Goal: Use online tool/utility: Utilize a website feature to perform a specific function

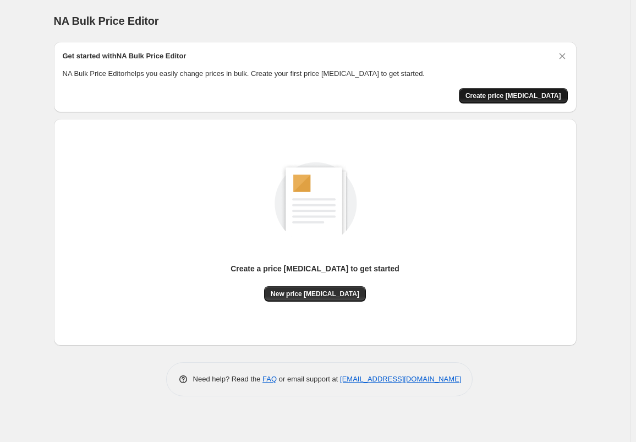
click at [524, 93] on span "Create price [MEDICAL_DATA]" at bounding box center [513, 95] width 96 height 9
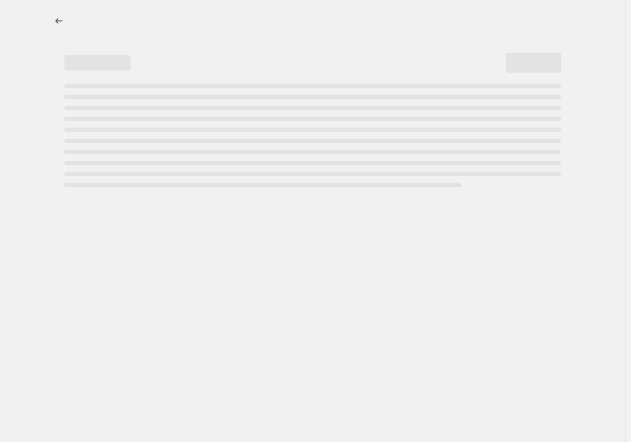
select select "percentage"
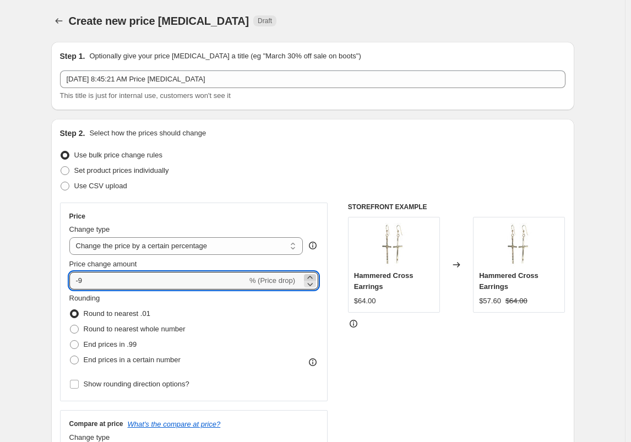
click at [315, 277] on icon at bounding box center [309, 277] width 11 height 11
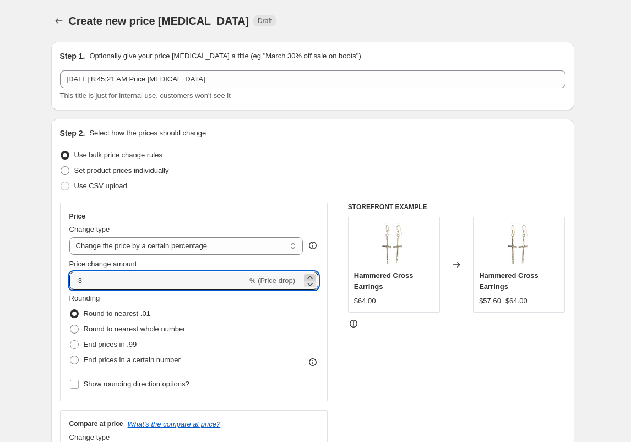
click at [315, 277] on icon at bounding box center [309, 277] width 11 height 11
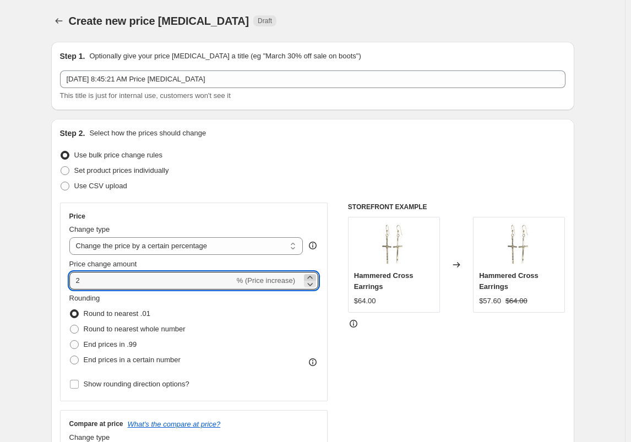
click at [315, 277] on icon at bounding box center [309, 277] width 11 height 11
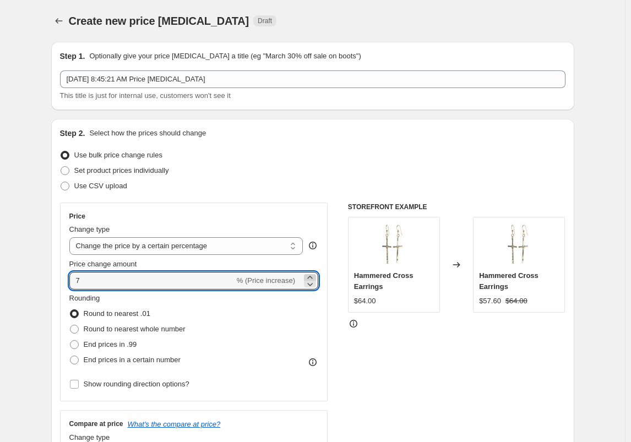
click at [315, 277] on icon at bounding box center [309, 277] width 11 height 11
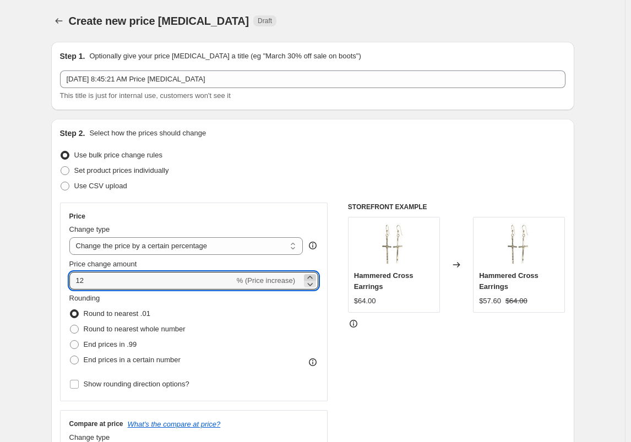
click at [315, 277] on icon at bounding box center [309, 277] width 11 height 11
click at [311, 275] on icon at bounding box center [309, 277] width 11 height 11
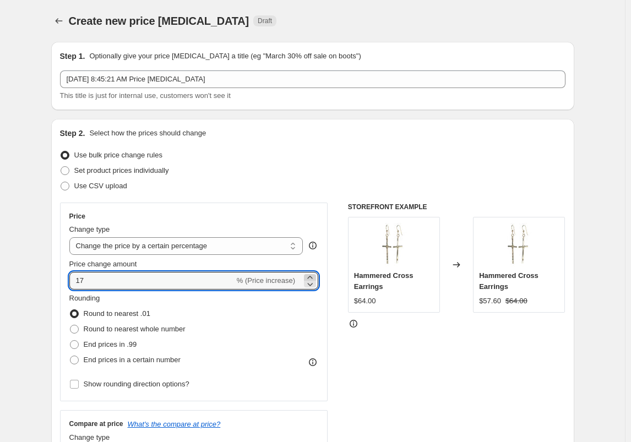
click at [311, 275] on icon at bounding box center [309, 277] width 11 height 11
type input "20"
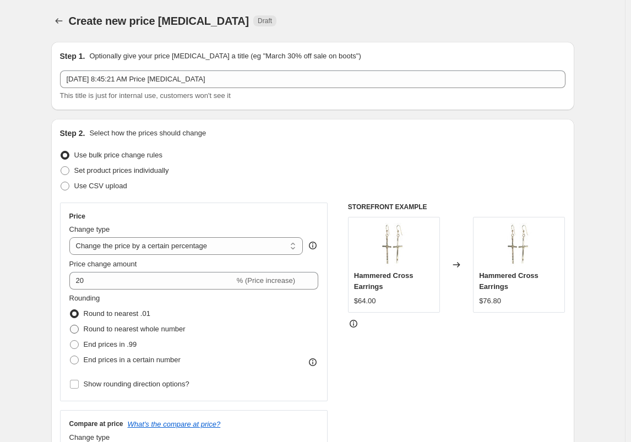
click at [77, 329] on span at bounding box center [74, 329] width 9 height 9
click at [70, 325] on input "Round to nearest whole number" at bounding box center [70, 325] width 1 height 1
radio input "true"
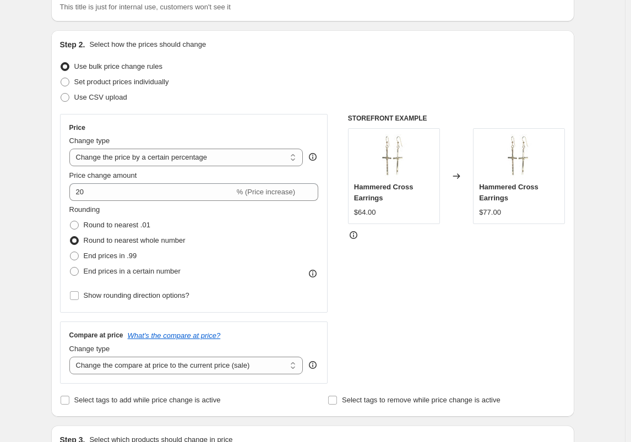
scroll to position [110, 0]
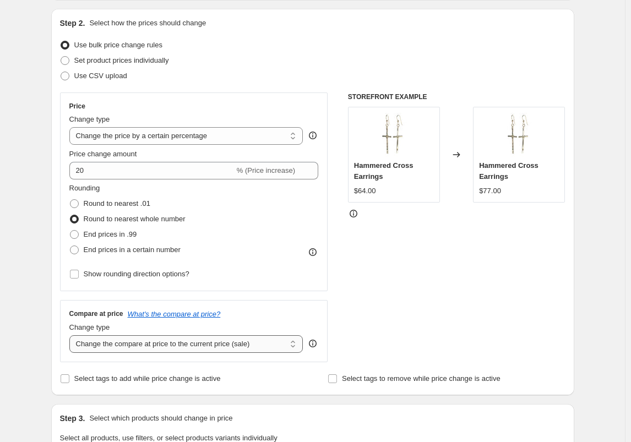
click at [294, 347] on select "Change the compare at price to the current price (sale) Change the compare at p…" at bounding box center [186, 344] width 234 height 18
select select "remove"
click at [72, 335] on select "Change the compare at price to the current price (sale) Change the compare at p…" at bounding box center [186, 344] width 234 height 18
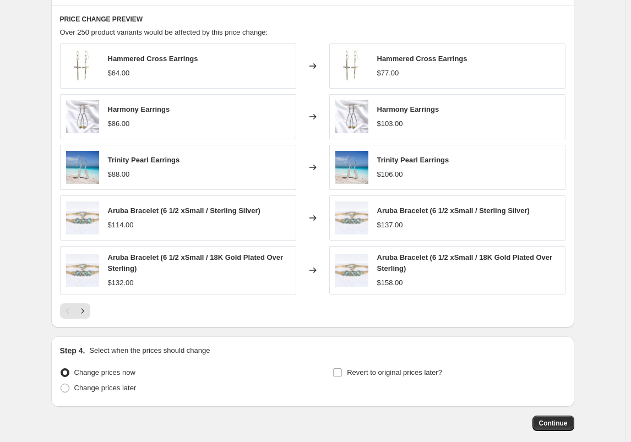
scroll to position [660, 0]
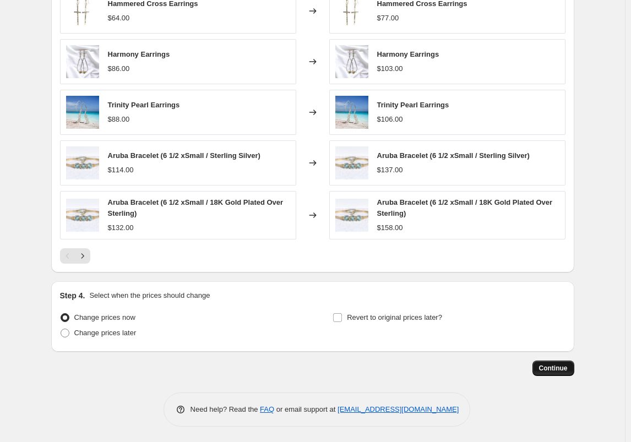
click at [555, 365] on span "Continue" at bounding box center [553, 368] width 29 height 9
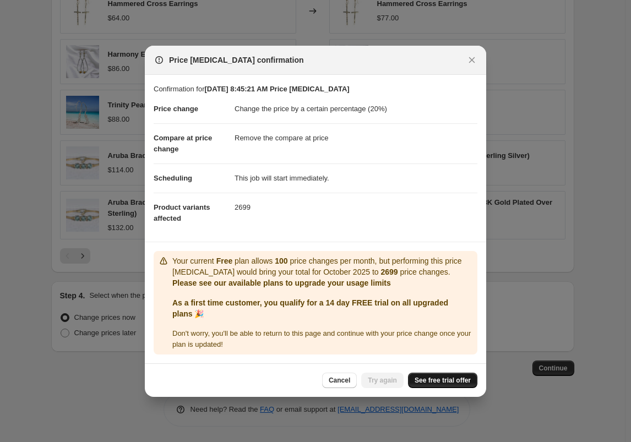
click at [440, 380] on span "See free trial offer" at bounding box center [442, 380] width 56 height 9
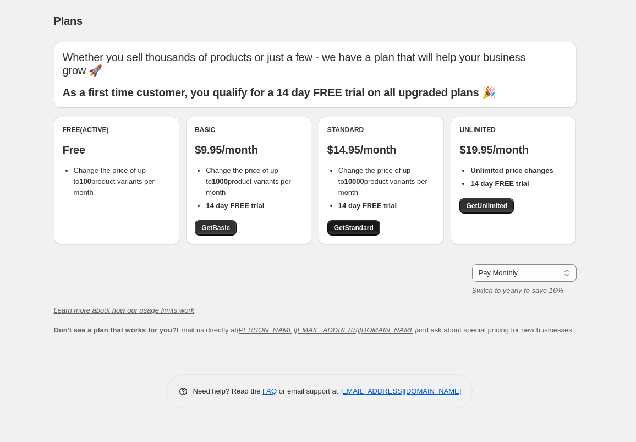
click at [357, 226] on span "Get Standard" at bounding box center [354, 227] width 40 height 9
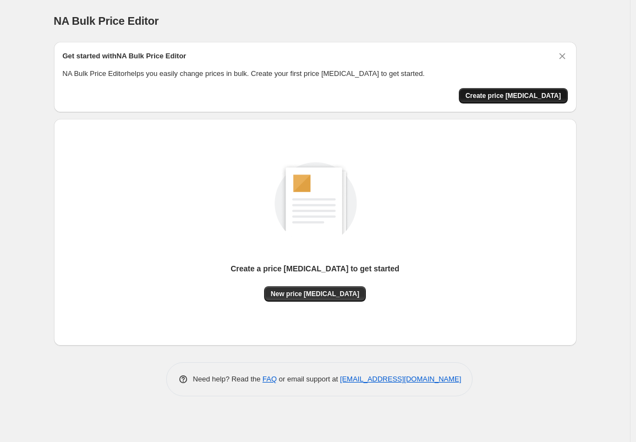
click at [508, 95] on span "Create price [MEDICAL_DATA]" at bounding box center [513, 95] width 96 height 9
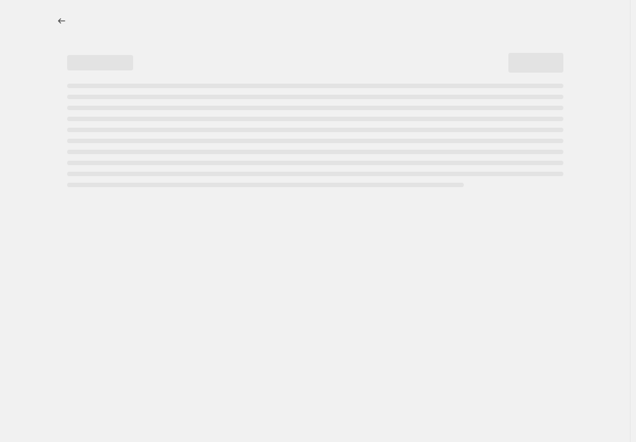
select select "percentage"
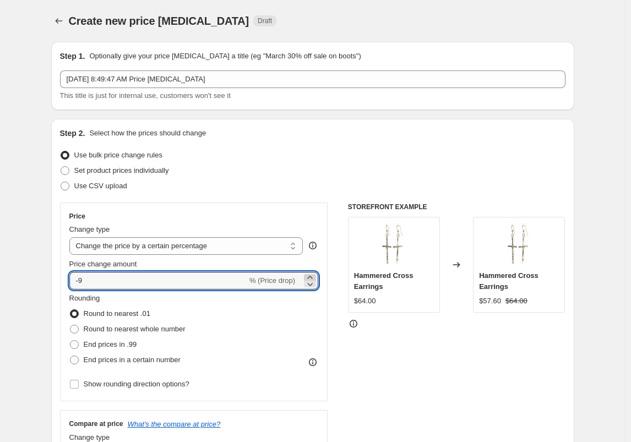
click at [312, 276] on icon at bounding box center [309, 277] width 5 height 3
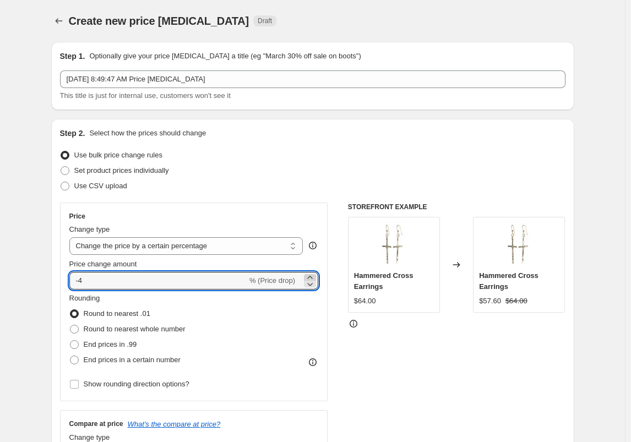
click at [312, 276] on icon at bounding box center [309, 277] width 5 height 3
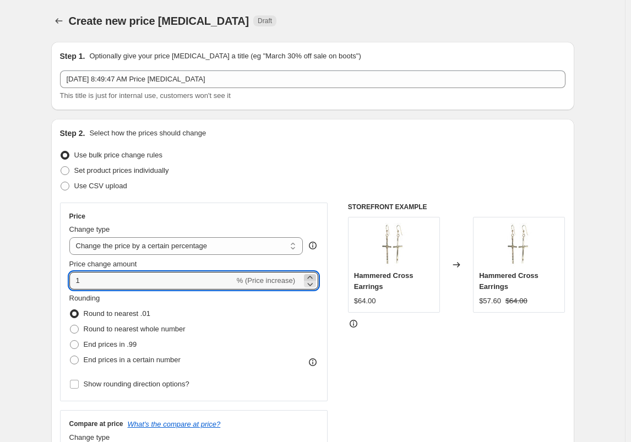
click at [312, 276] on icon at bounding box center [309, 277] width 5 height 3
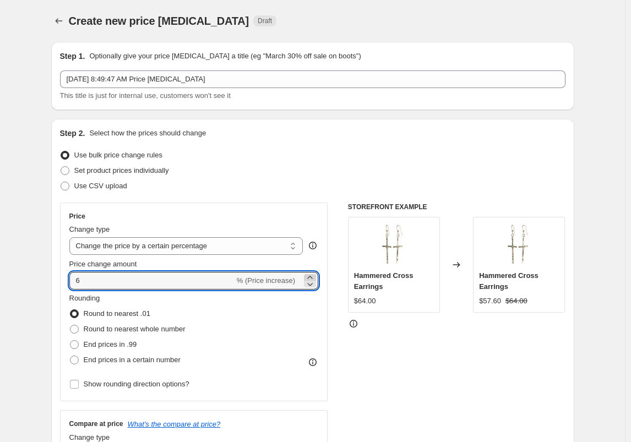
click at [312, 276] on icon at bounding box center [309, 277] width 5 height 3
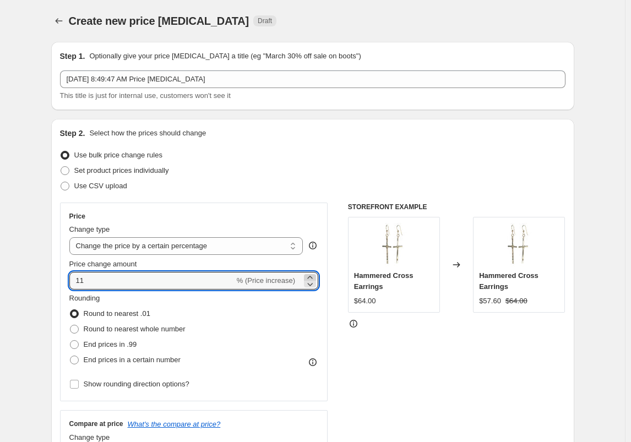
click at [312, 276] on icon at bounding box center [309, 277] width 5 height 3
type input "15"
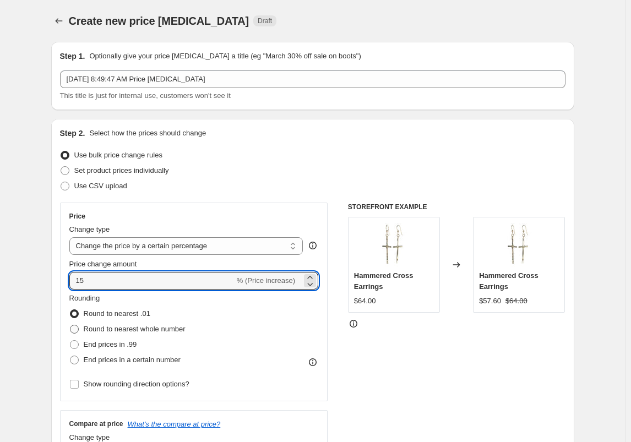
click at [74, 328] on span at bounding box center [74, 329] width 9 height 9
click at [70, 325] on input "Round to nearest whole number" at bounding box center [70, 325] width 1 height 1
radio input "true"
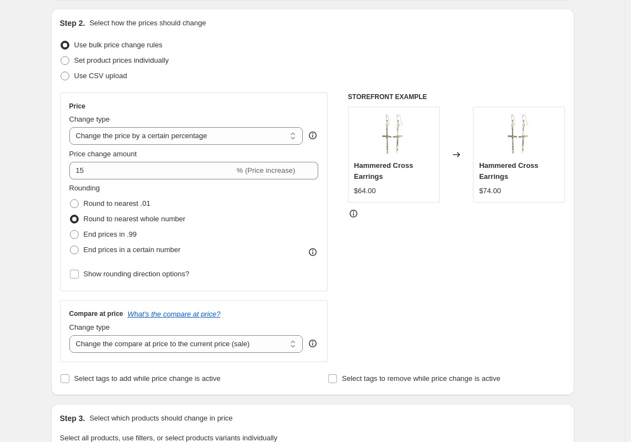
scroll to position [165, 0]
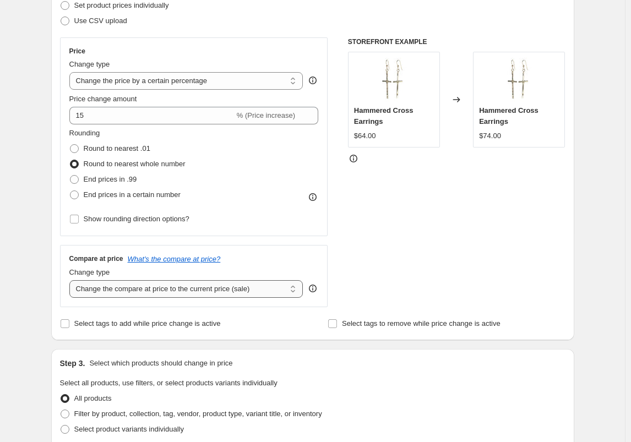
click at [295, 291] on select "Change the compare at price to the current price (sale) Change the compare at p…" at bounding box center [186, 289] width 234 height 18
select select "remove"
click at [72, 280] on select "Change the compare at price to the current price (sale) Change the compare at p…" at bounding box center [186, 289] width 234 height 18
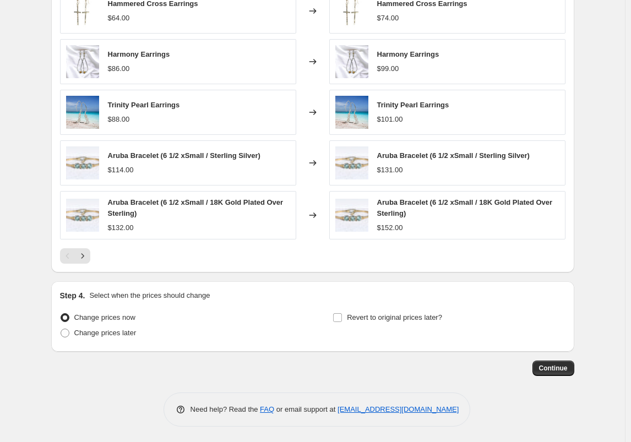
scroll to position [662, 0]
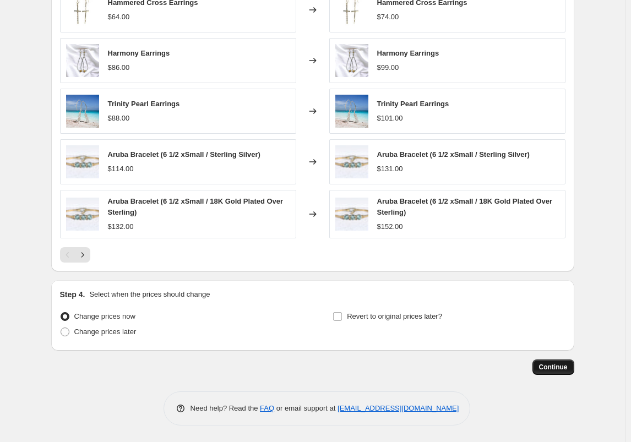
click at [559, 364] on span "Continue" at bounding box center [553, 367] width 29 height 9
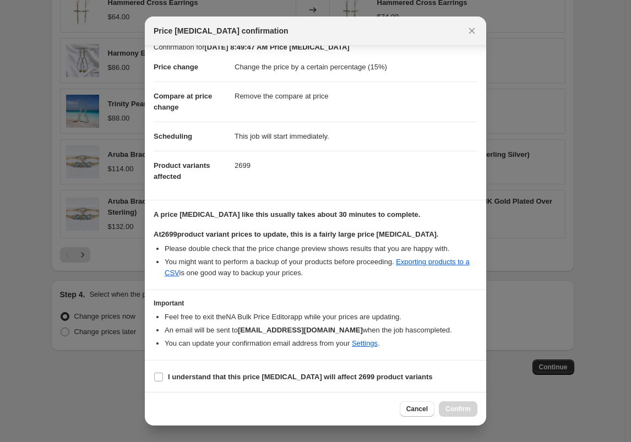
scroll to position [14, 0]
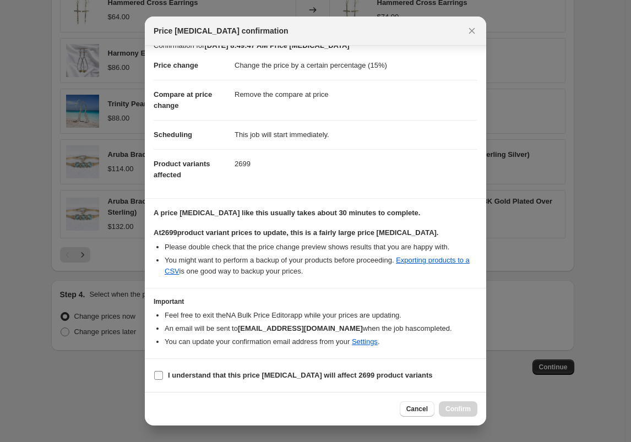
click at [158, 375] on input "I understand that this price [MEDICAL_DATA] will affect 2699 product variants" at bounding box center [158, 375] width 9 height 9
checkbox input "true"
click at [451, 407] on span "Confirm" at bounding box center [457, 408] width 25 height 9
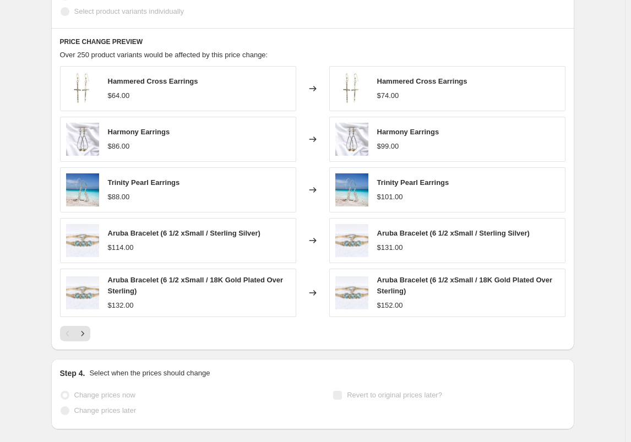
scroll to position [691, 0]
